Goal: Information Seeking & Learning: Learn about a topic

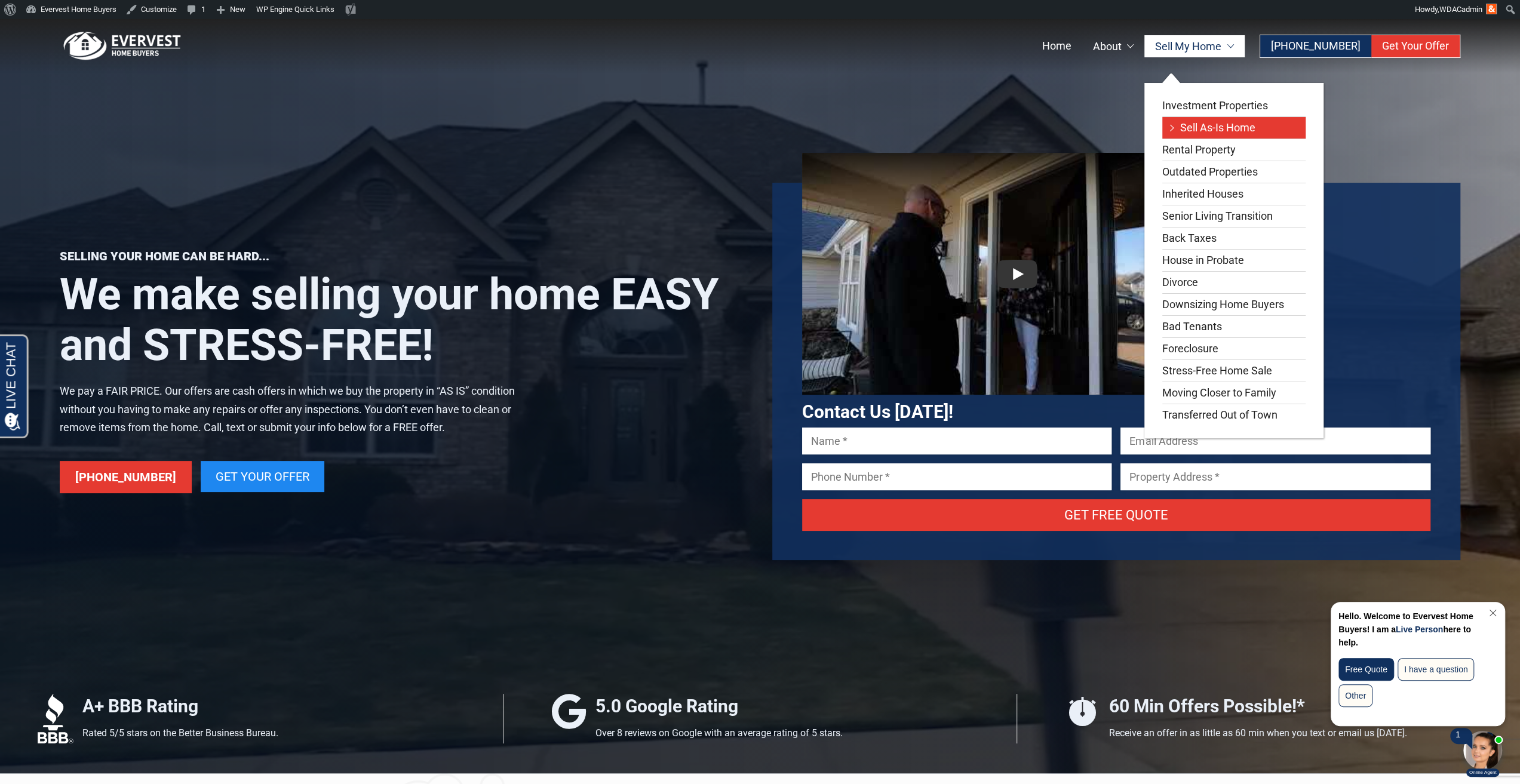
click at [1195, 124] on link "Sell As-Is Home" at bounding box center [1234, 128] width 143 height 21
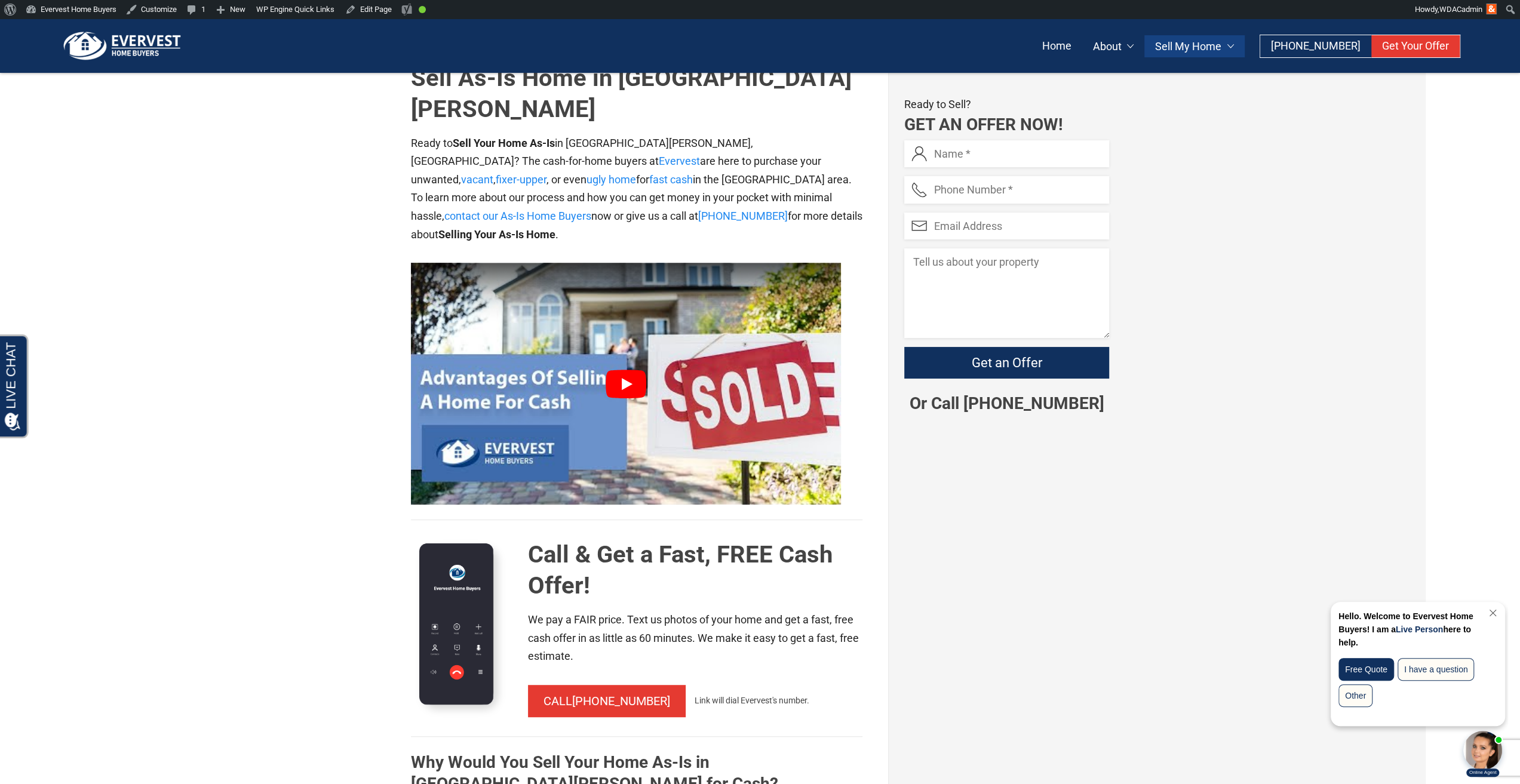
scroll to position [239, 0]
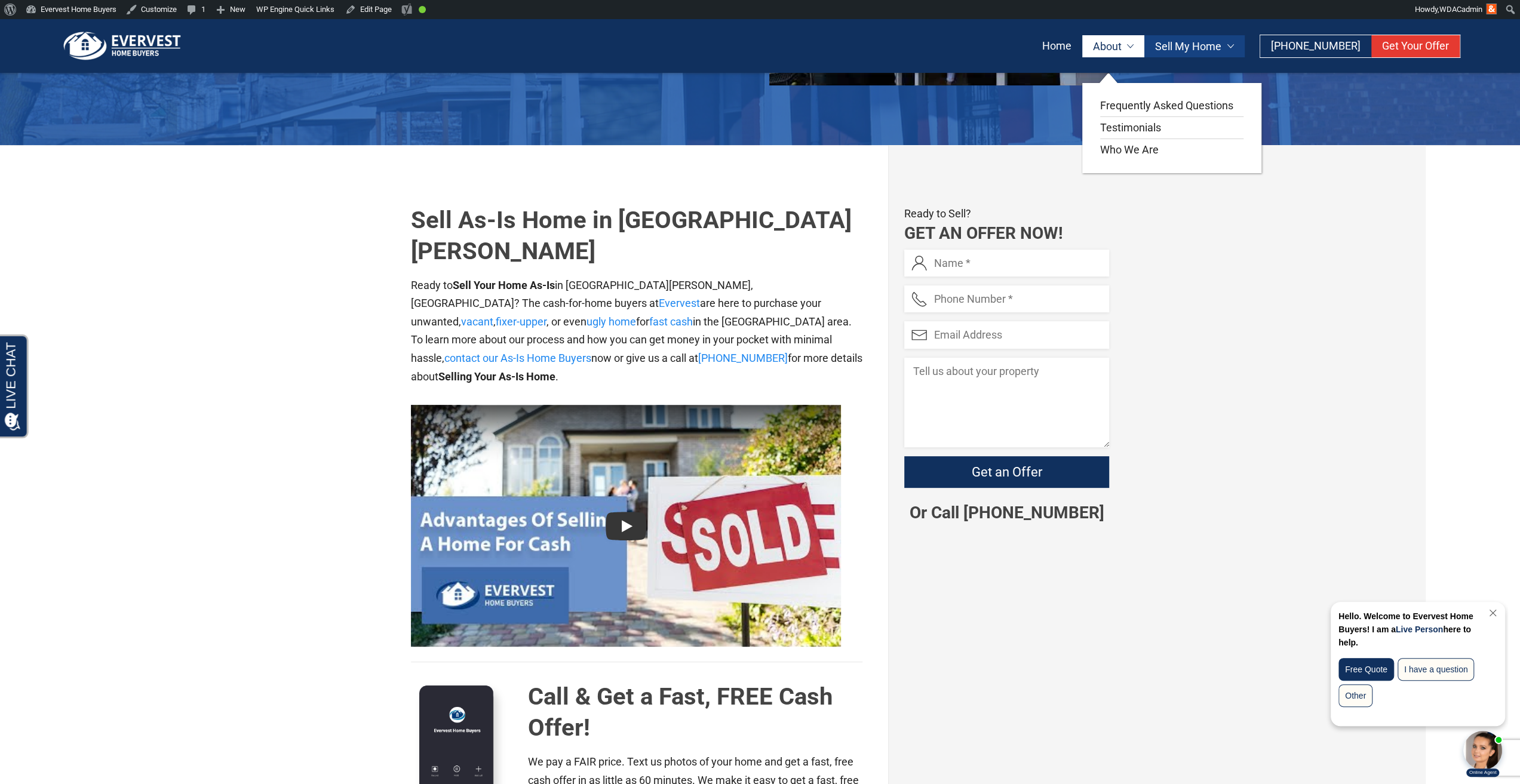
click at [1135, 94] on ul "Frequently Asked Questions Testimonials Who We Are" at bounding box center [1171, 128] width 179 height 90
click at [1138, 102] on link "Frequently Asked Questions" at bounding box center [1176, 105] width 151 height 21
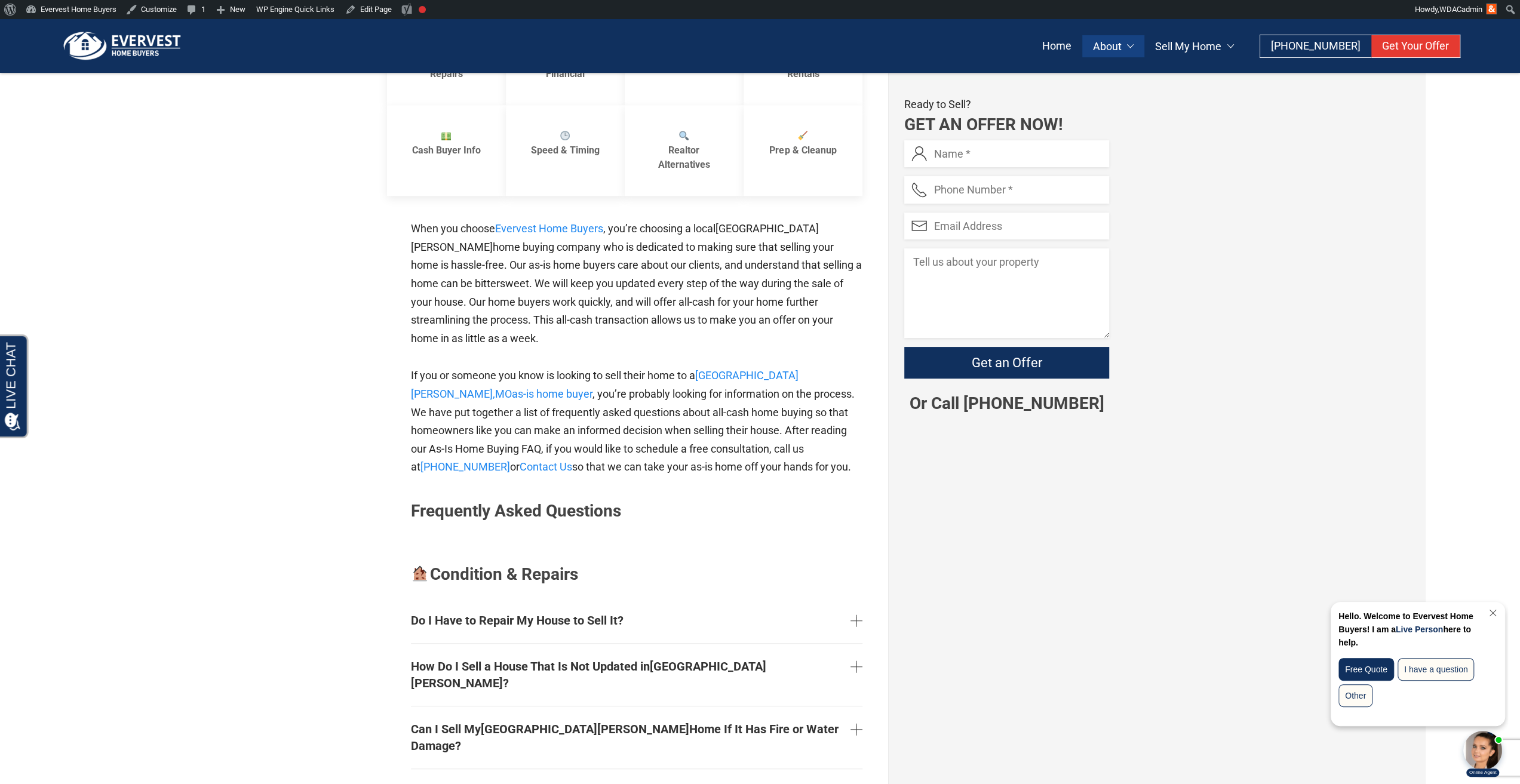
scroll to position [716, 0]
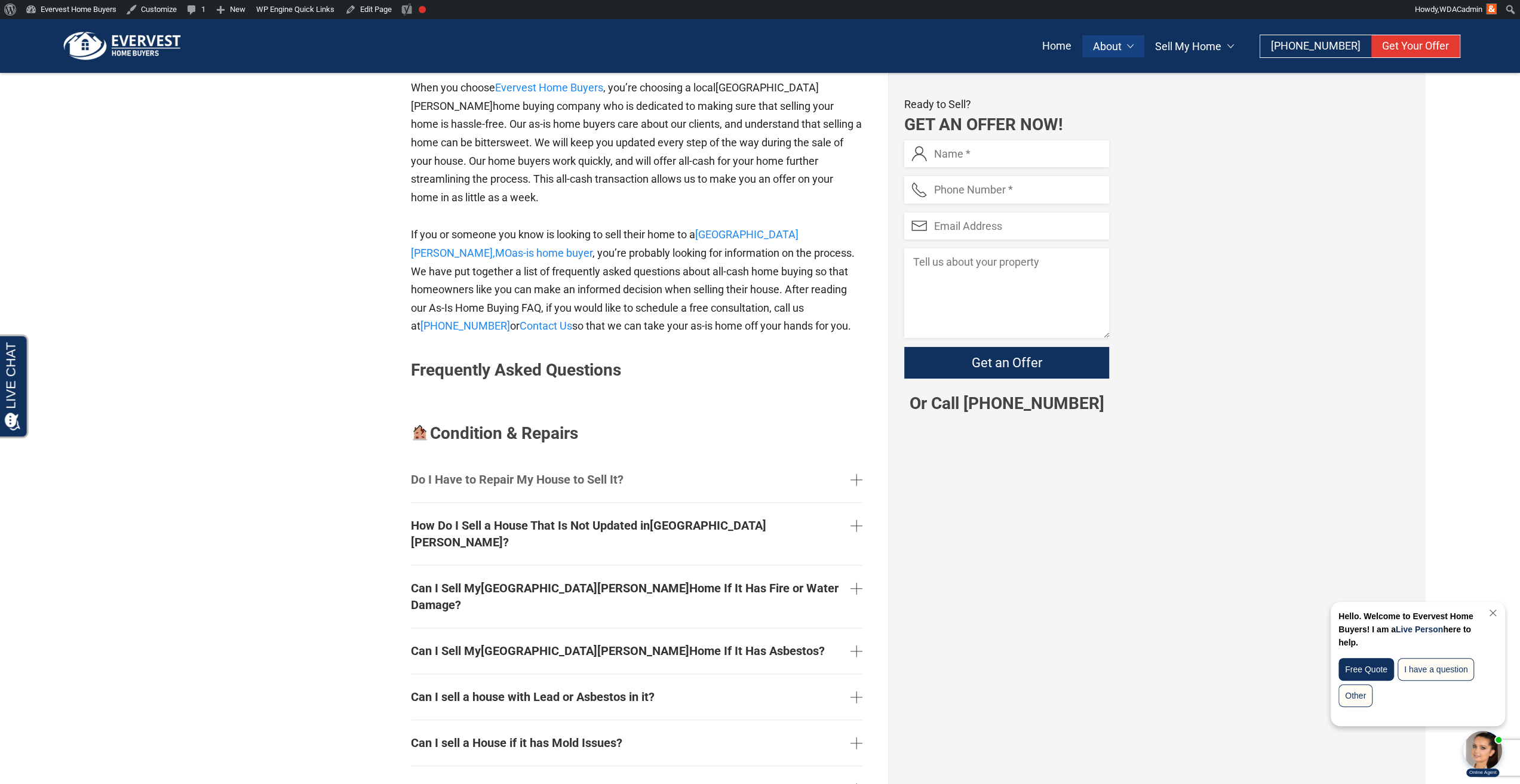
click at [511, 462] on link "Do I Have to Repair My House to Sell It?" at bounding box center [636, 479] width 452 height 35
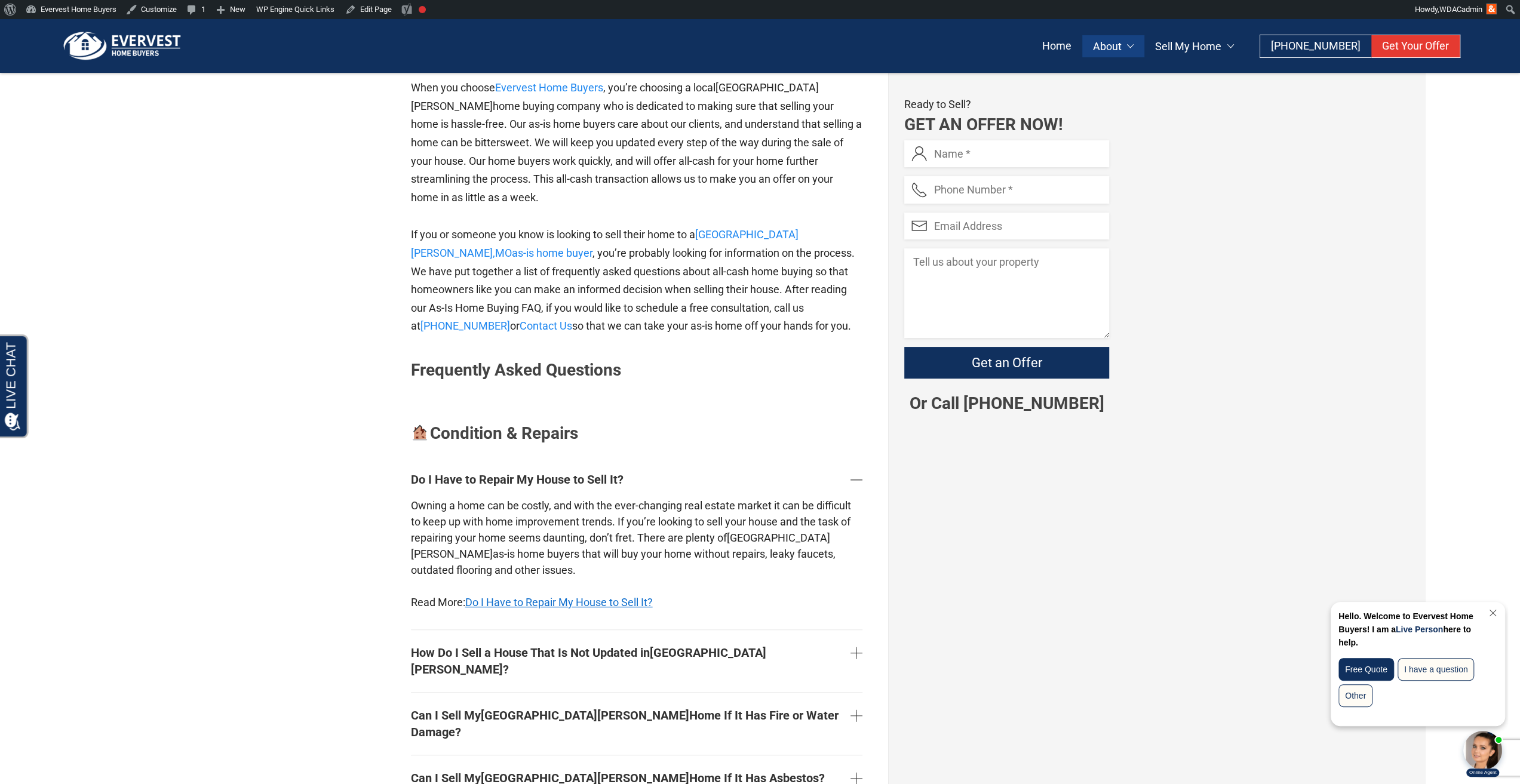
click at [529, 596] on link "Do I Have to Repair My House to Sell It?" at bounding box center [559, 602] width 188 height 13
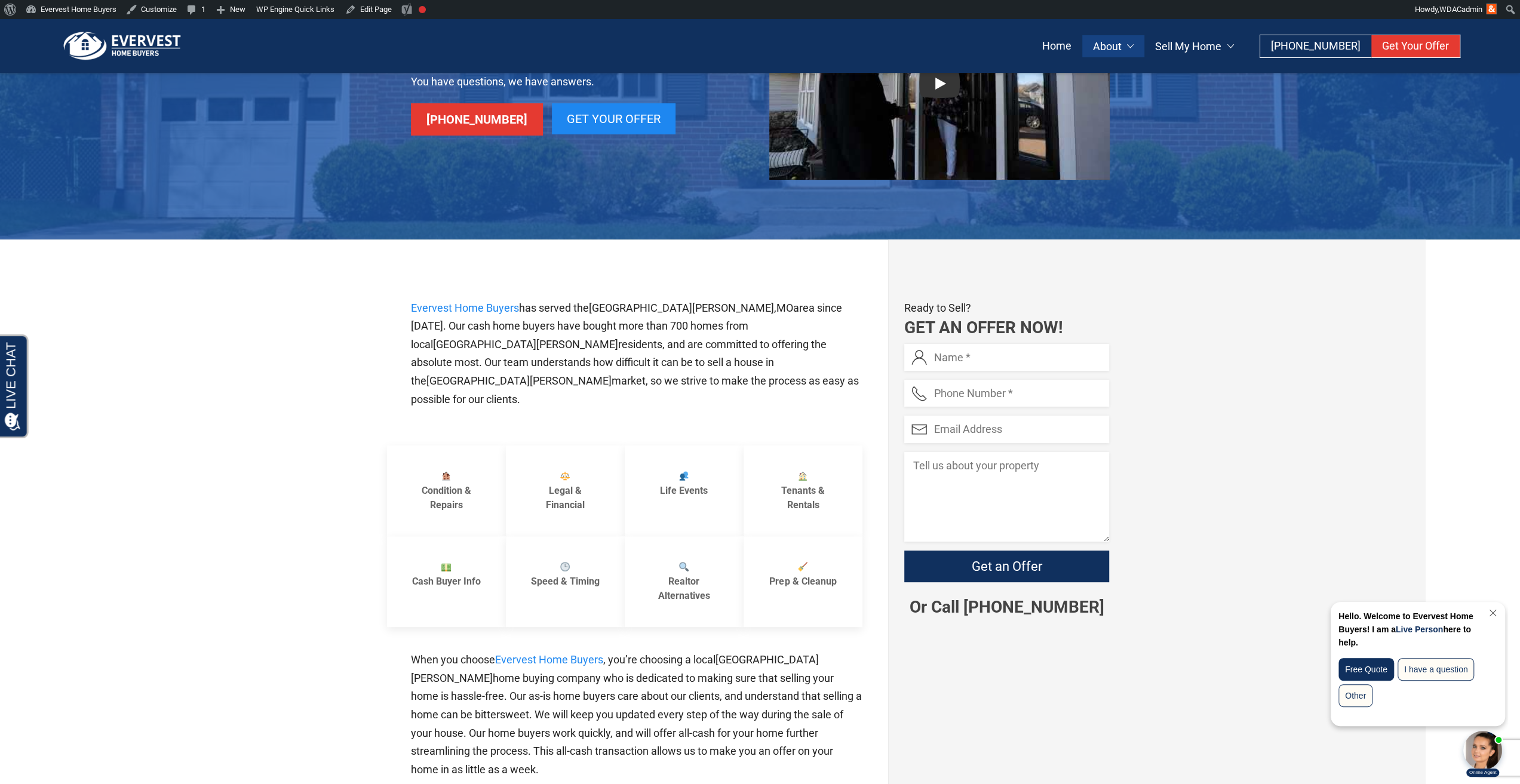
scroll to position [0, 0]
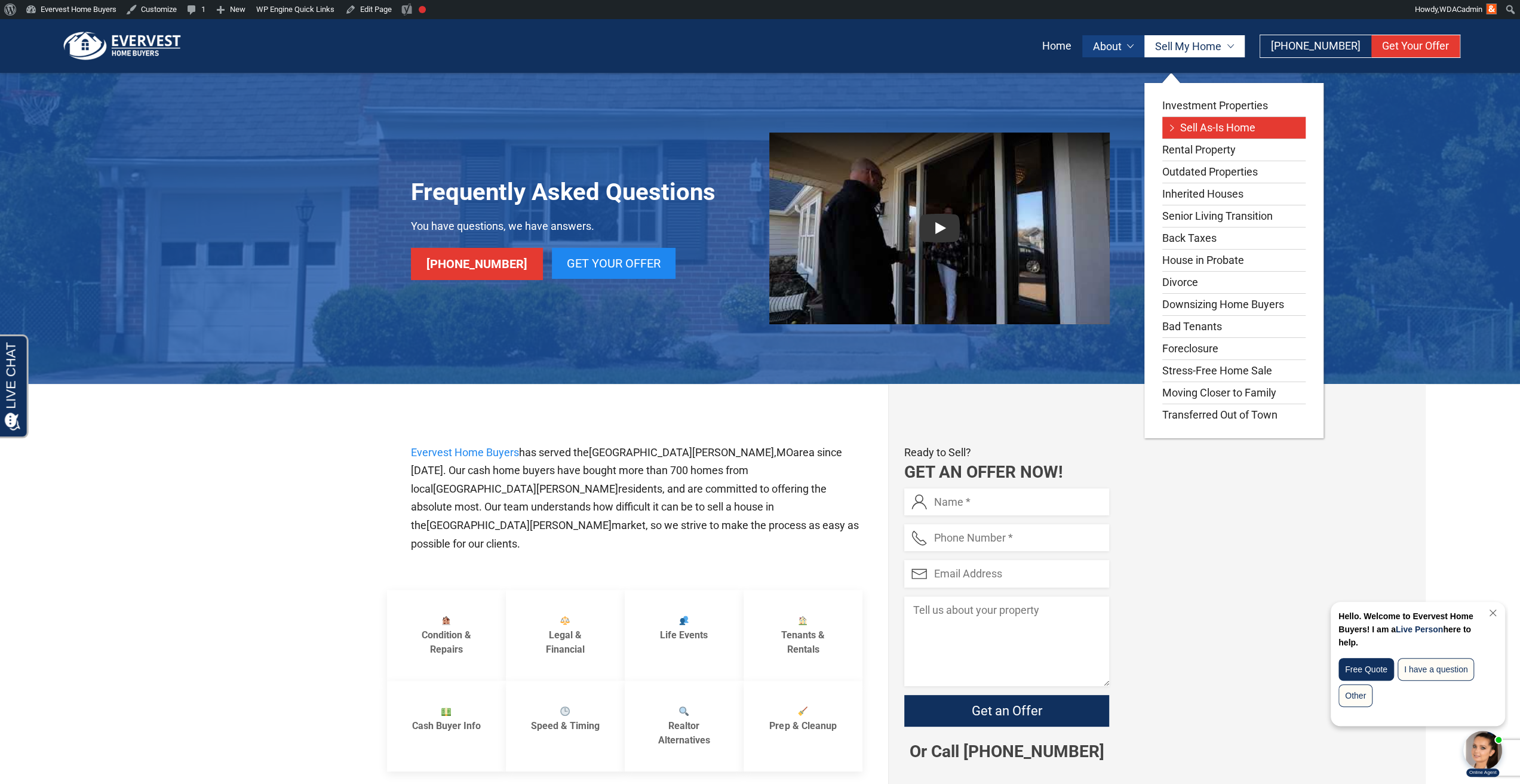
click at [1205, 120] on link "Sell As-Is Home" at bounding box center [1234, 128] width 143 height 21
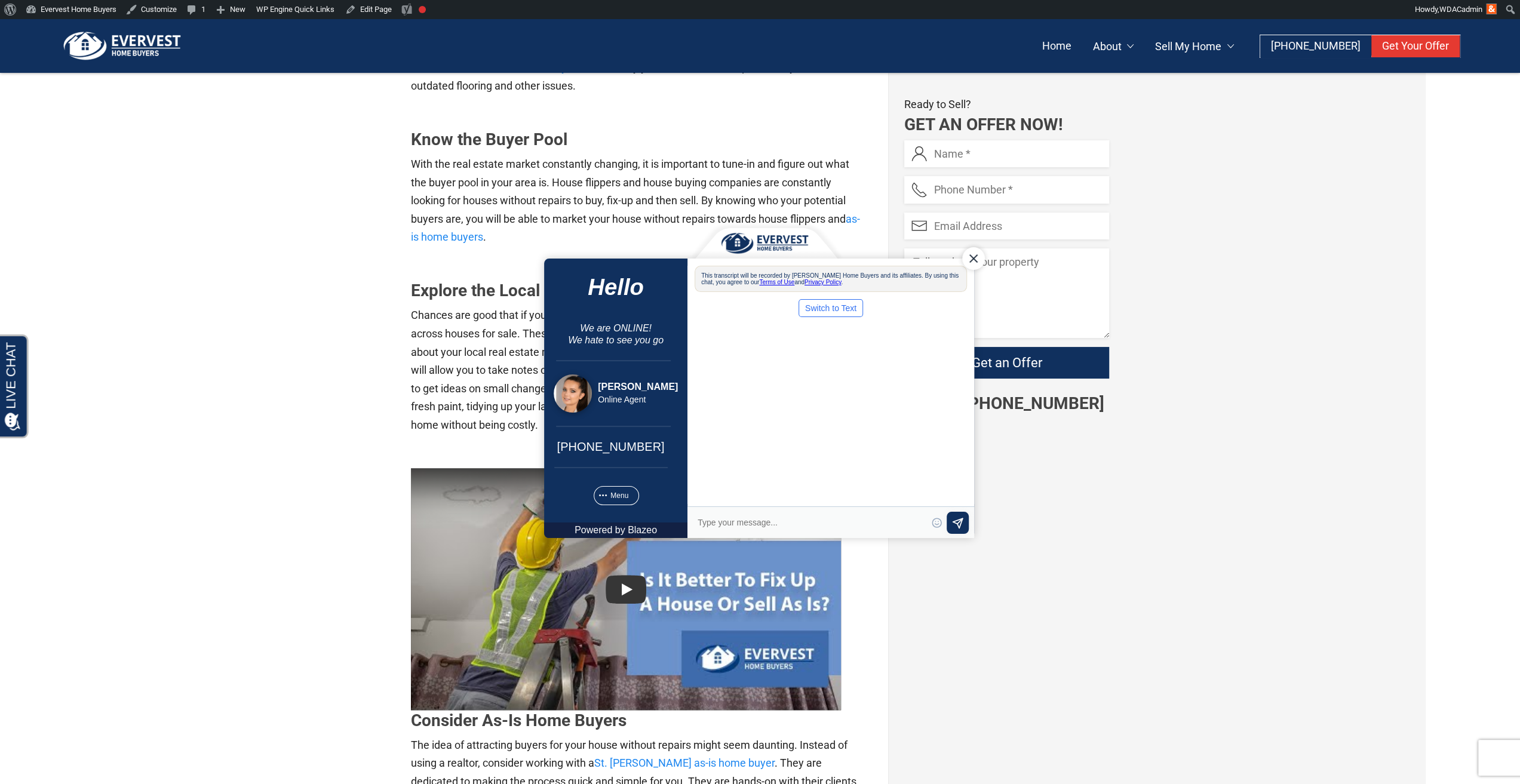
scroll to position [1075, 0]
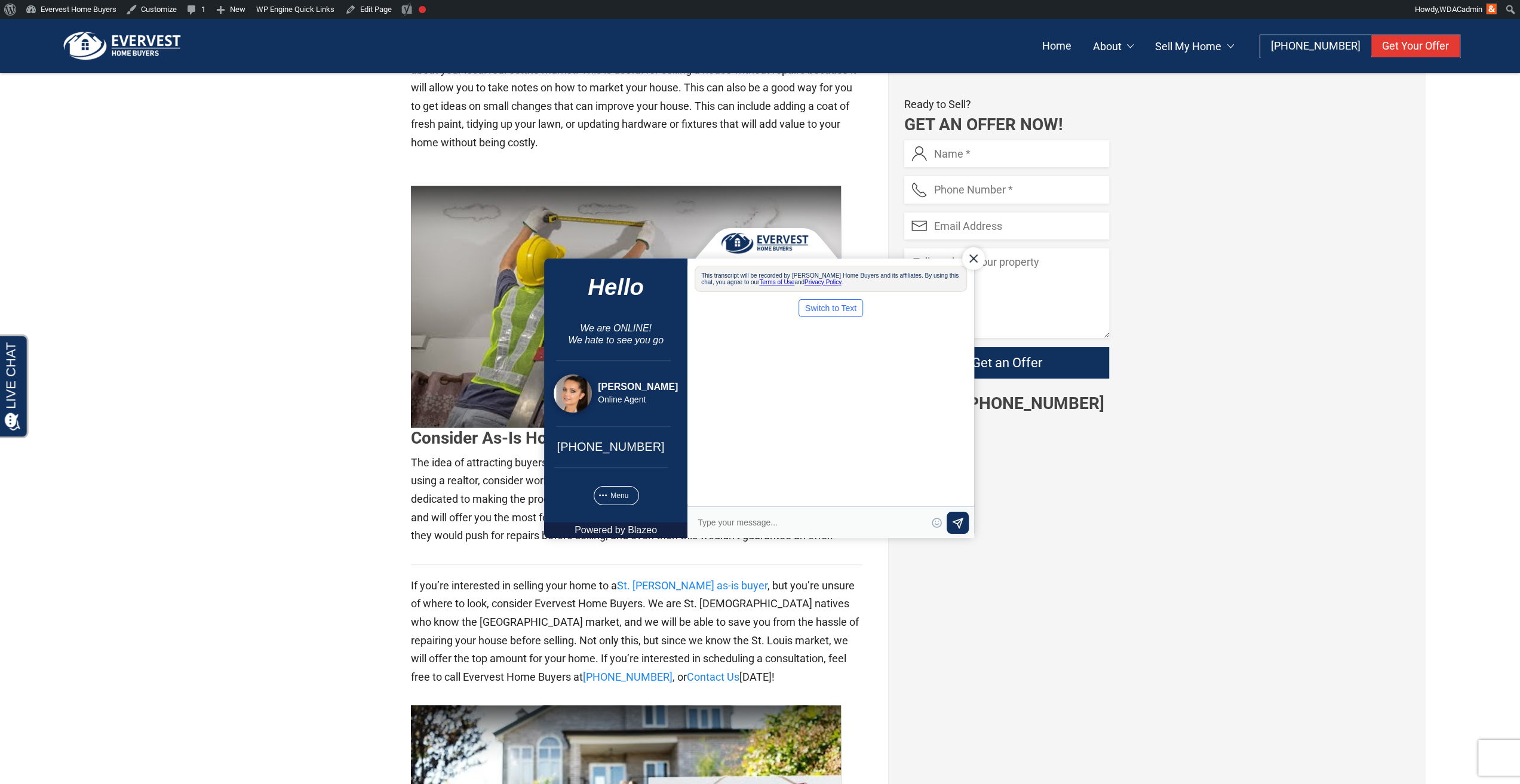
click at [376, 537] on section "Do I Need to Repair My Home to Sell it for Cash? Owning a home can be costly, a…" at bounding box center [760, 186] width 1520 height 1754
drag, startPoint x: 968, startPoint y: 255, endPoint x: 1479, endPoint y: 486, distance: 560.8
click at [968, 255] on div "Close Chat" at bounding box center [972, 258] width 23 height 23
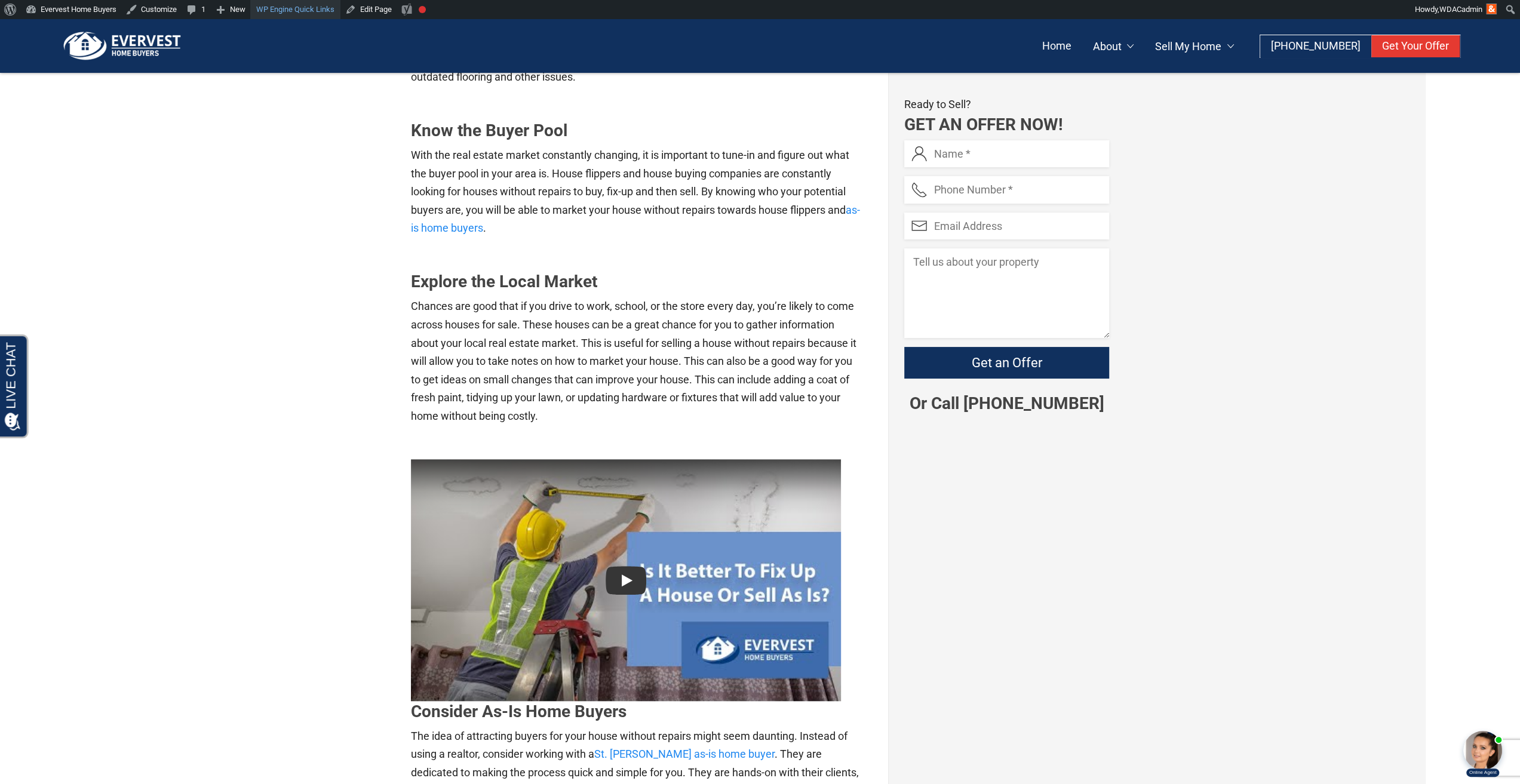
scroll to position [657, 0]
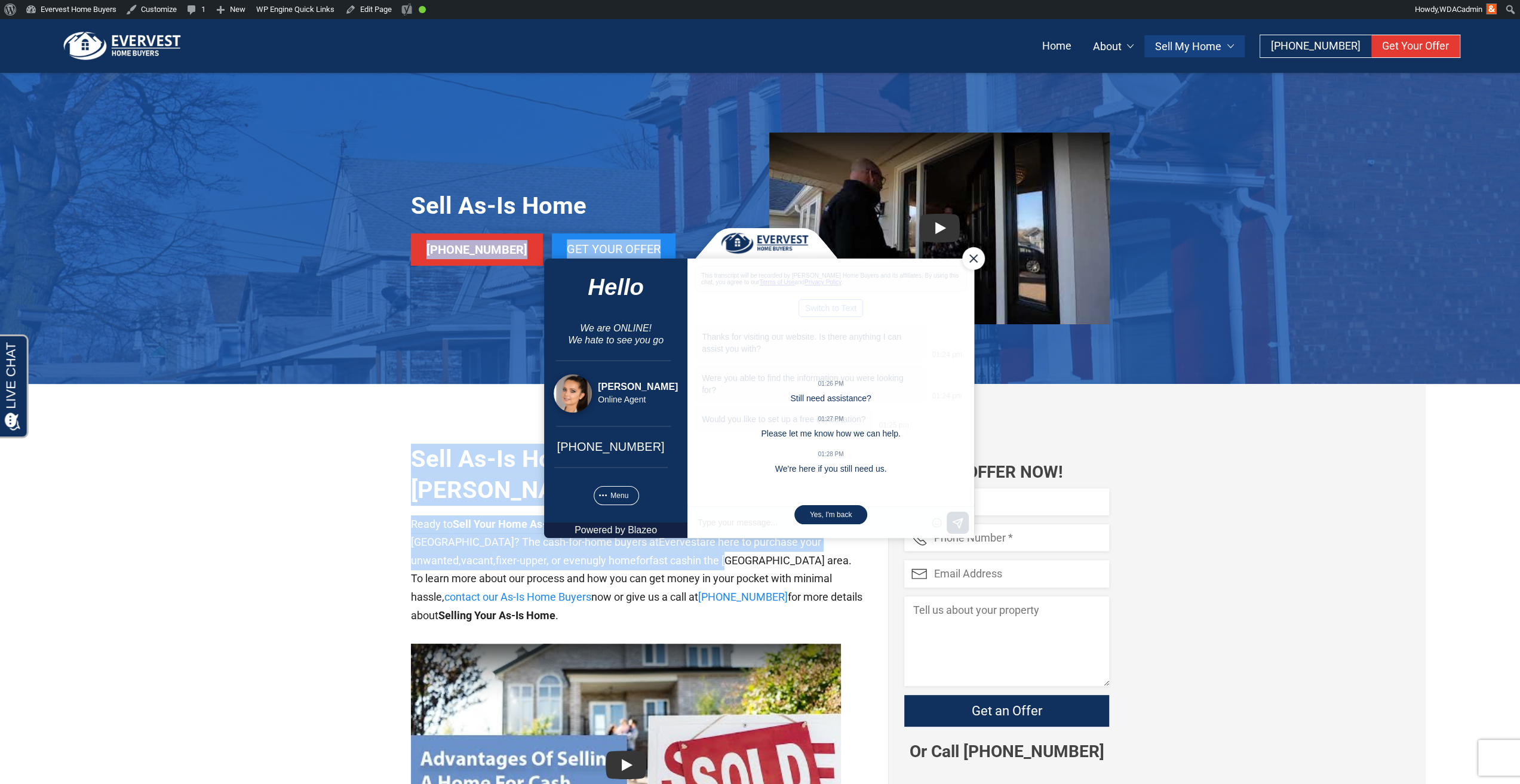
drag, startPoint x: 2, startPoint y: 522, endPoint x: -9, endPoint y: 312, distance: 210.3
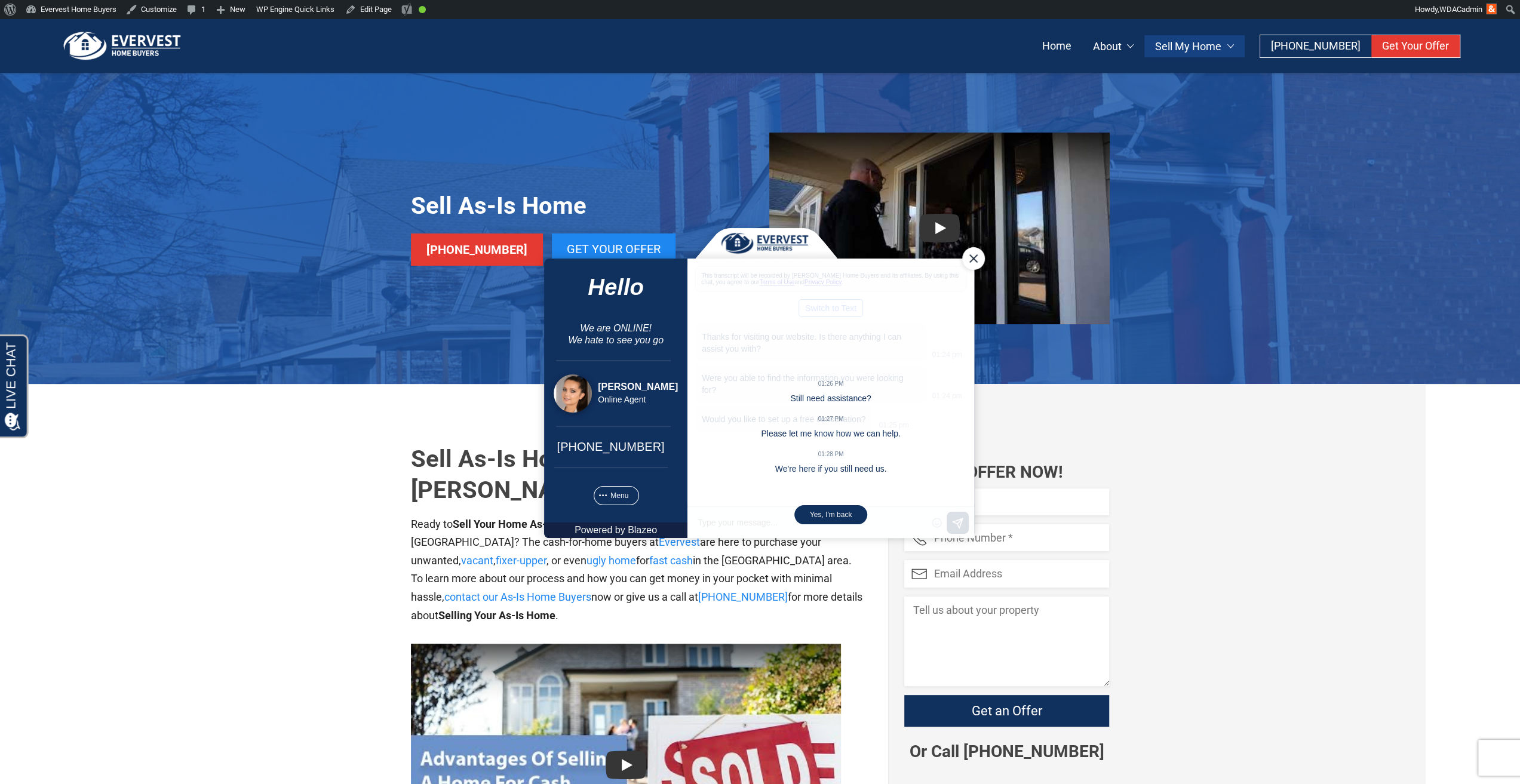
drag, startPoint x: 963, startPoint y: 259, endPoint x: 1500, endPoint y: 481, distance: 581.1
click at [963, 260] on div "Close Chat" at bounding box center [972, 258] width 23 height 23
